Goal: Transaction & Acquisition: Purchase product/service

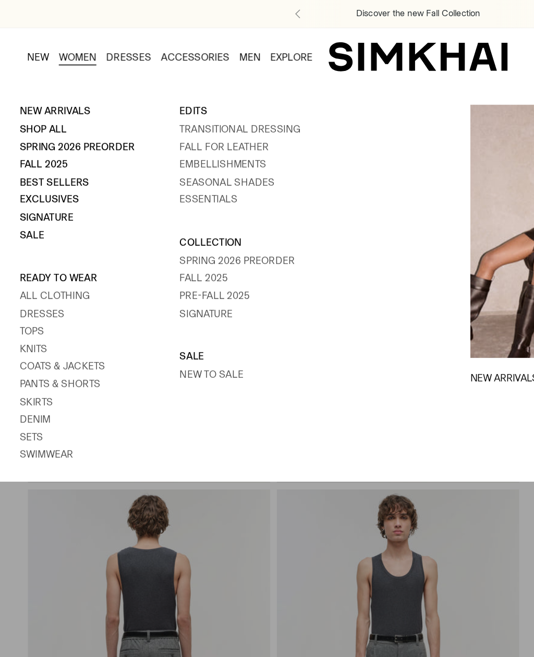
click at [33, 139] on link "Signature" at bounding box center [30, 138] width 34 height 7
click at [46, 230] on link "Coats & Jackets" at bounding box center [40, 233] width 55 height 7
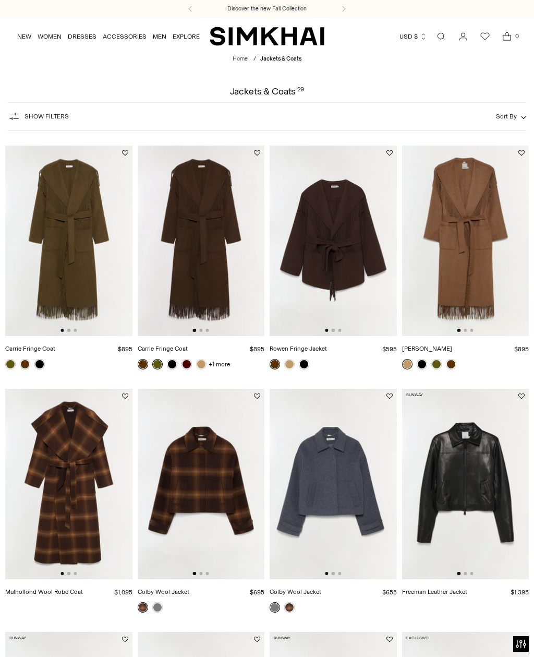
click at [55, 270] on img at bounding box center [68, 241] width 127 height 191
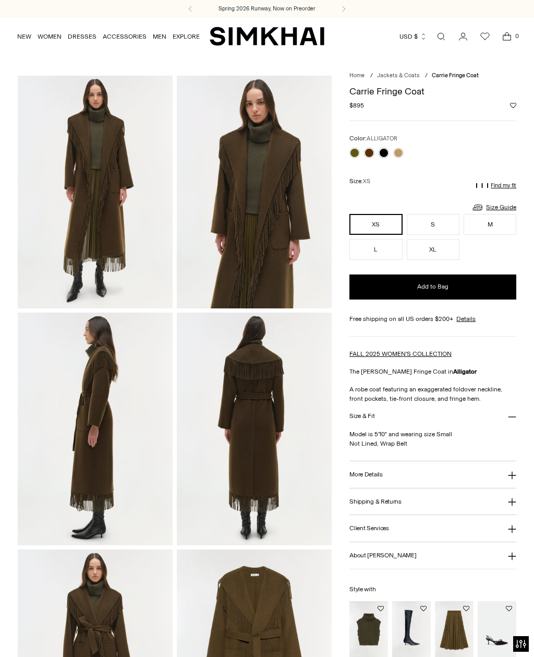
click at [404, 149] on div at bounding box center [377, 153] width 58 height 15
click at [403, 152] on link at bounding box center [399, 153] width 10 height 10
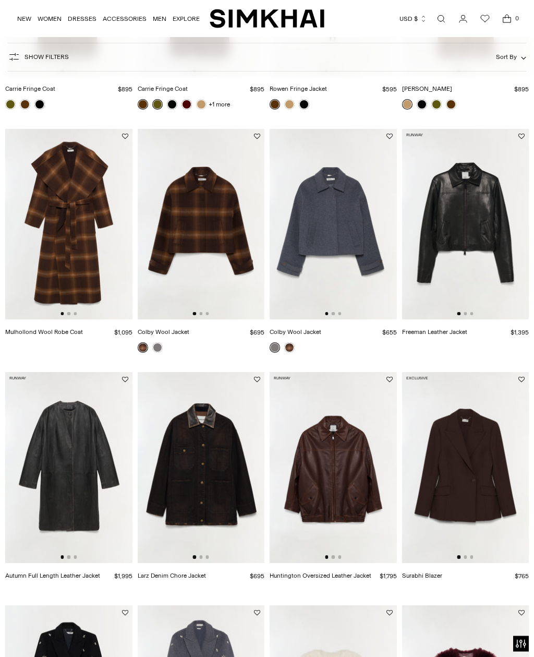
scroll to position [260, 0]
click at [61, 486] on img at bounding box center [68, 467] width 127 height 191
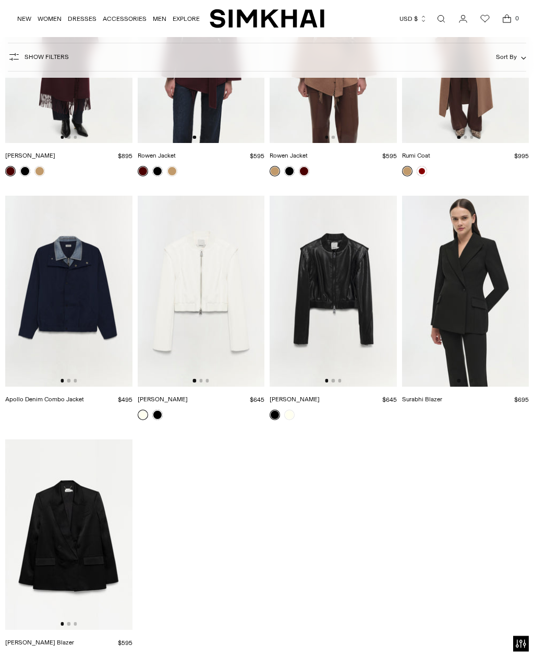
scroll to position [1399, 0]
